Goal: Information Seeking & Learning: Learn about a topic

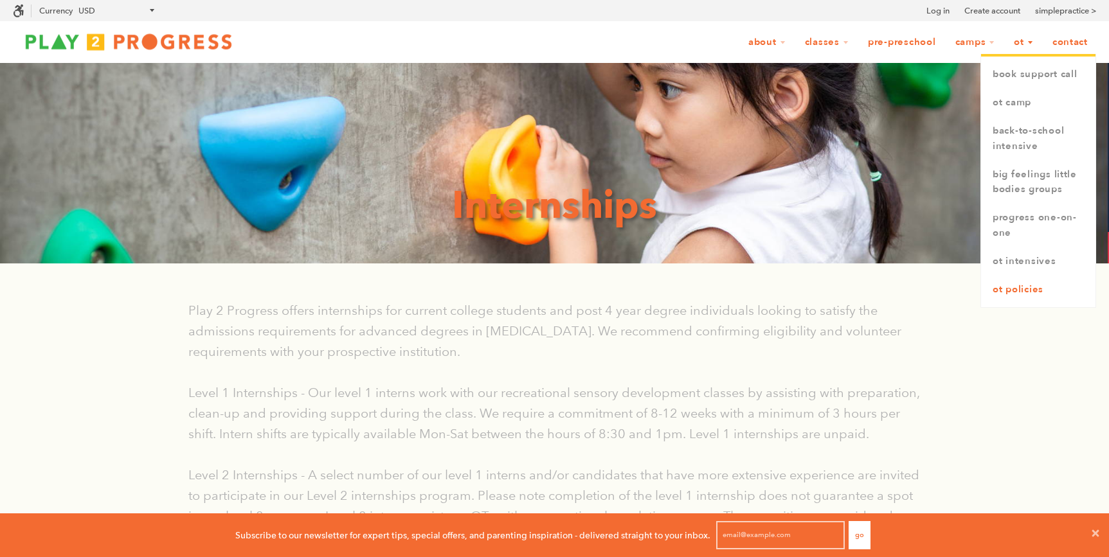
click at [1015, 286] on link "OT Policies" at bounding box center [1038, 290] width 114 height 28
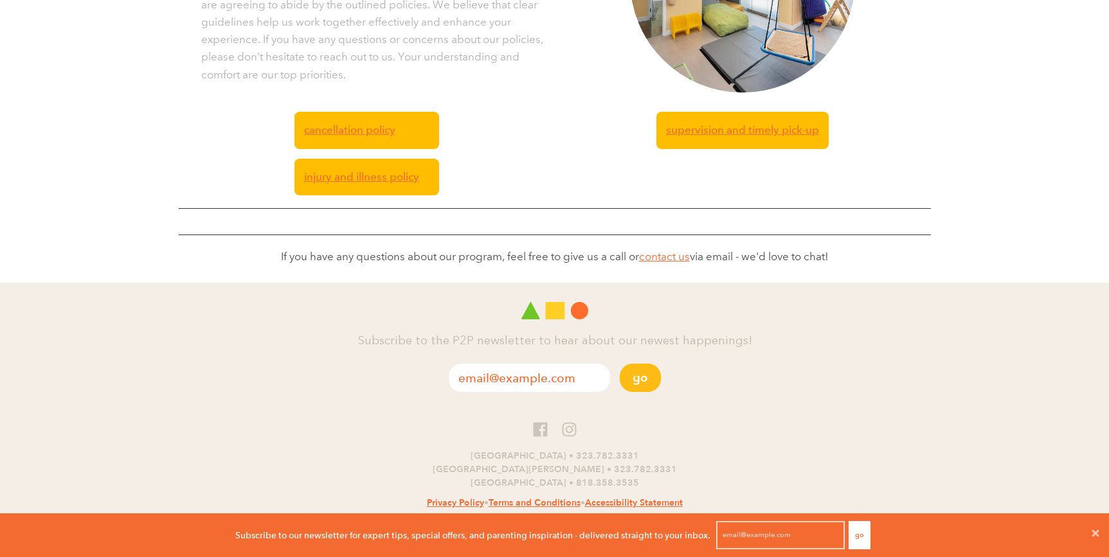
scroll to position [419, 0]
click at [366, 130] on span "Cancellation Policy" at bounding box center [349, 129] width 91 height 17
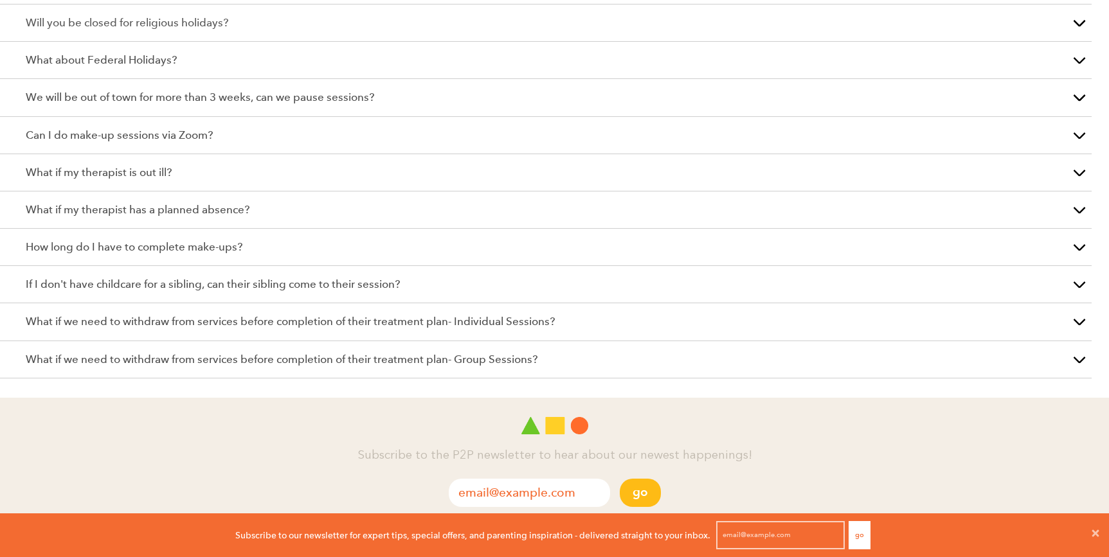
scroll to position [627, 0]
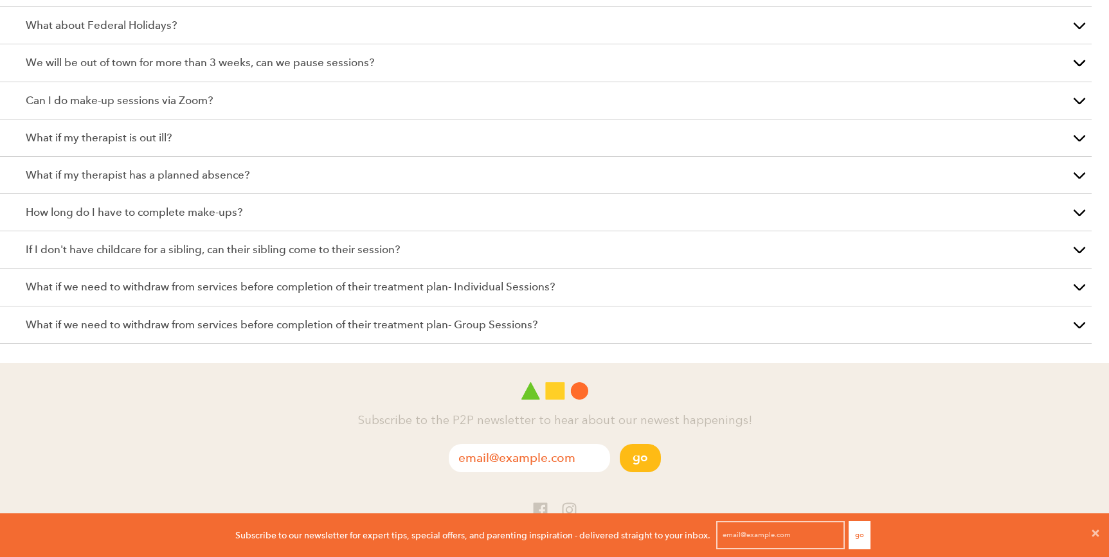
click at [564, 323] on p "What if we need to withdraw from services before completion of their treatment …" at bounding box center [546, 324] width 1040 height 17
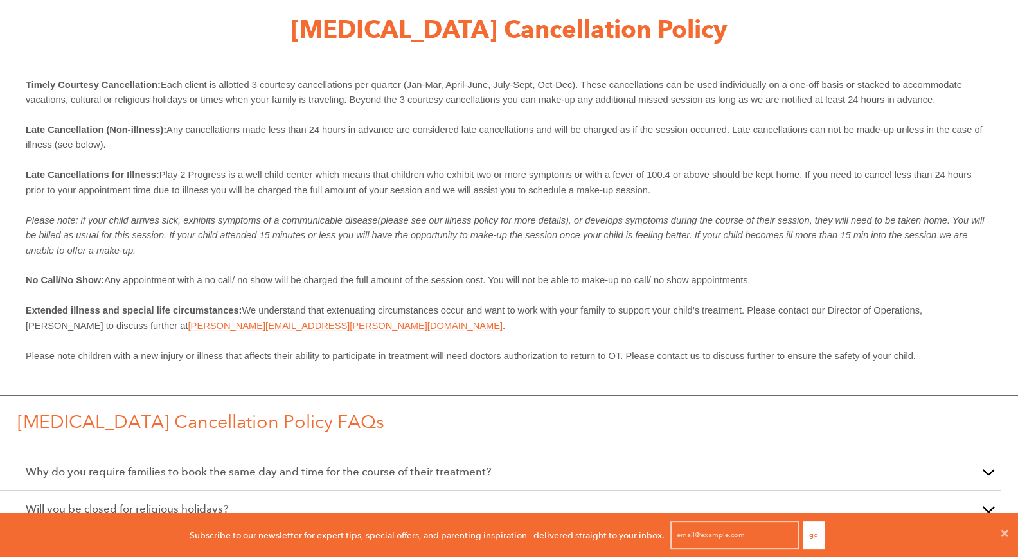
scroll to position [0, 0]
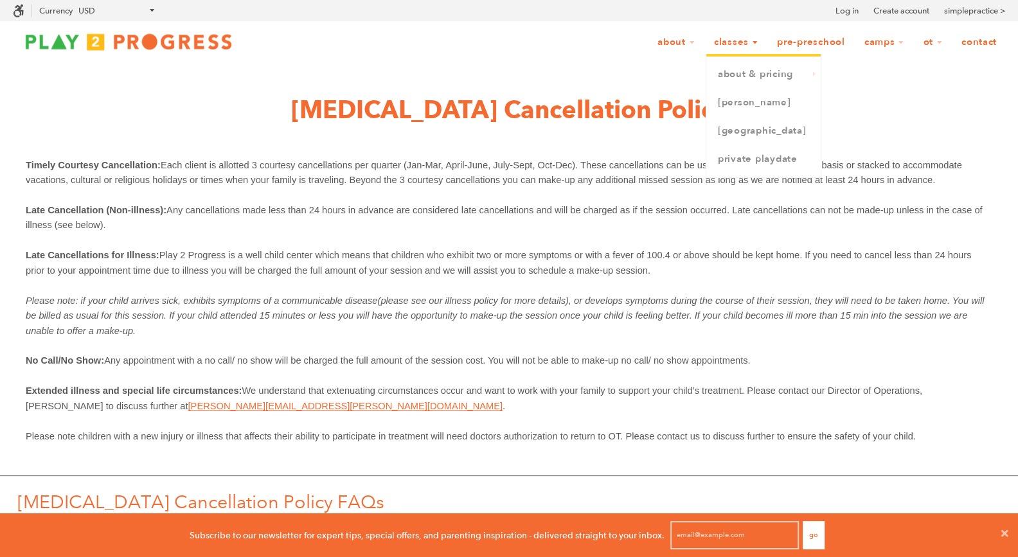
click at [742, 42] on link "Classes" at bounding box center [736, 42] width 60 height 24
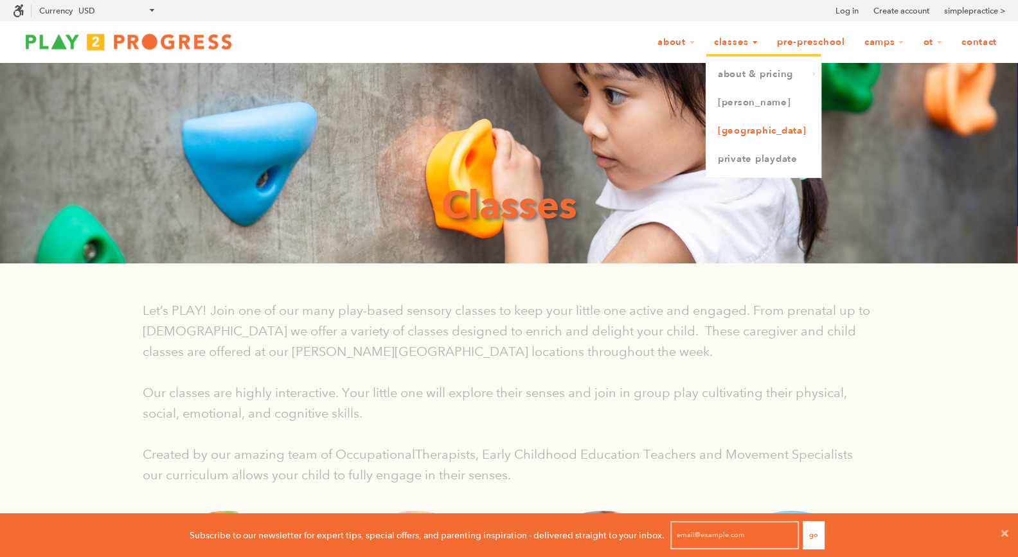
click at [752, 127] on link "[GEOGRAPHIC_DATA]" at bounding box center [763, 131] width 114 height 28
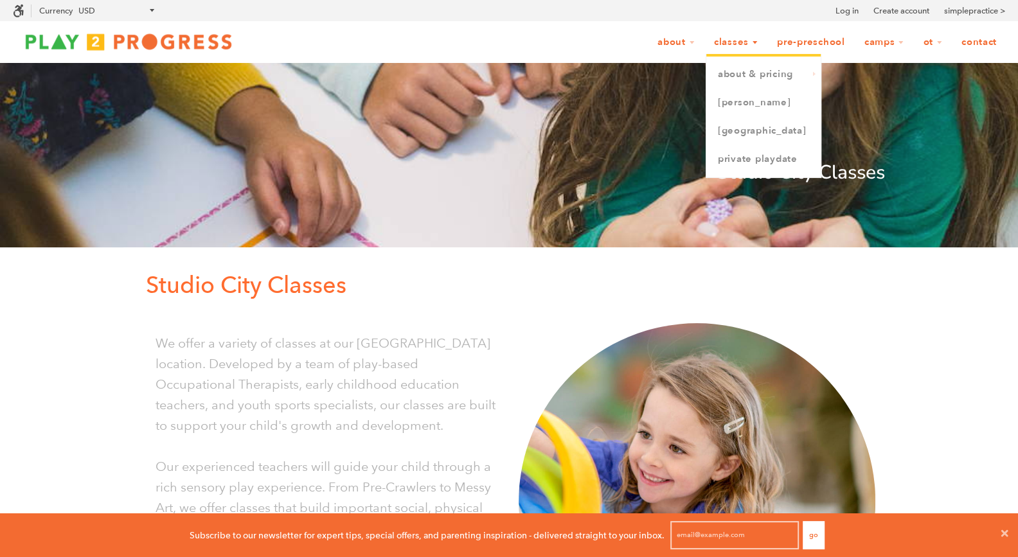
click at [733, 40] on link "Classes" at bounding box center [736, 42] width 60 height 24
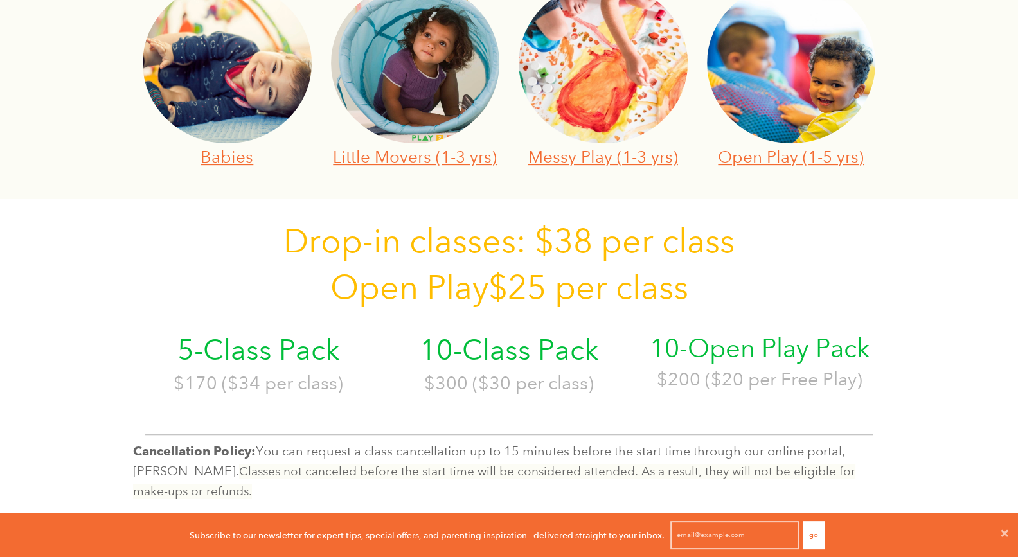
scroll to position [530, 0]
